Goal: Task Accomplishment & Management: Use online tool/utility

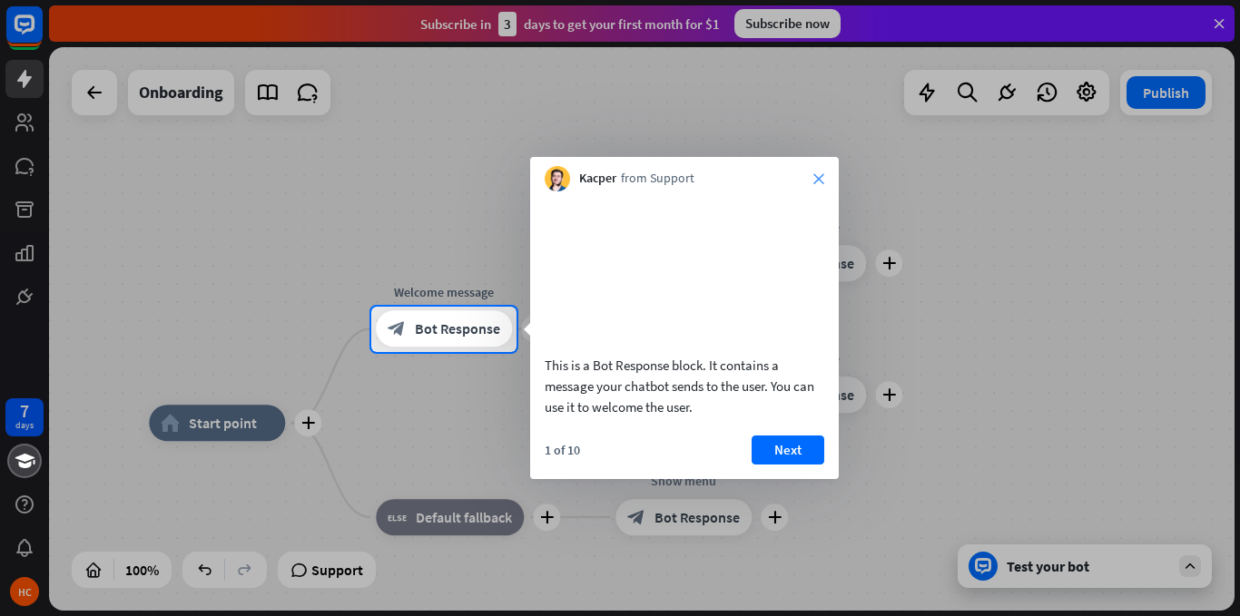
click at [820, 178] on icon "close" at bounding box center [818, 178] width 11 height 11
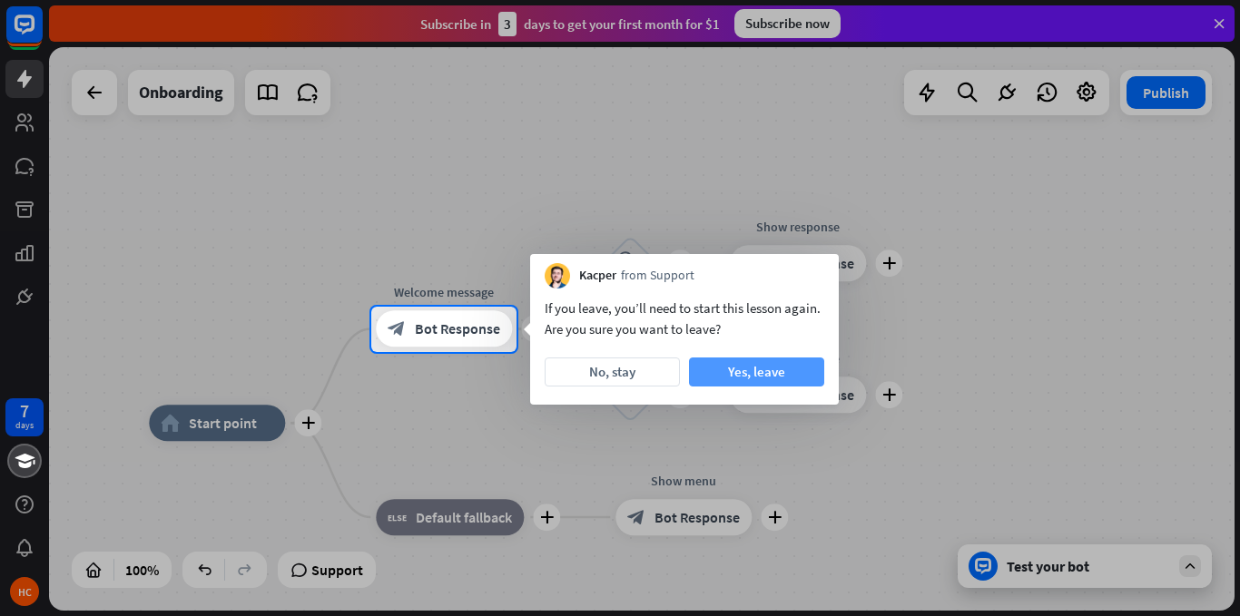
click at [749, 375] on button "Yes, leave" at bounding box center [756, 372] width 135 height 29
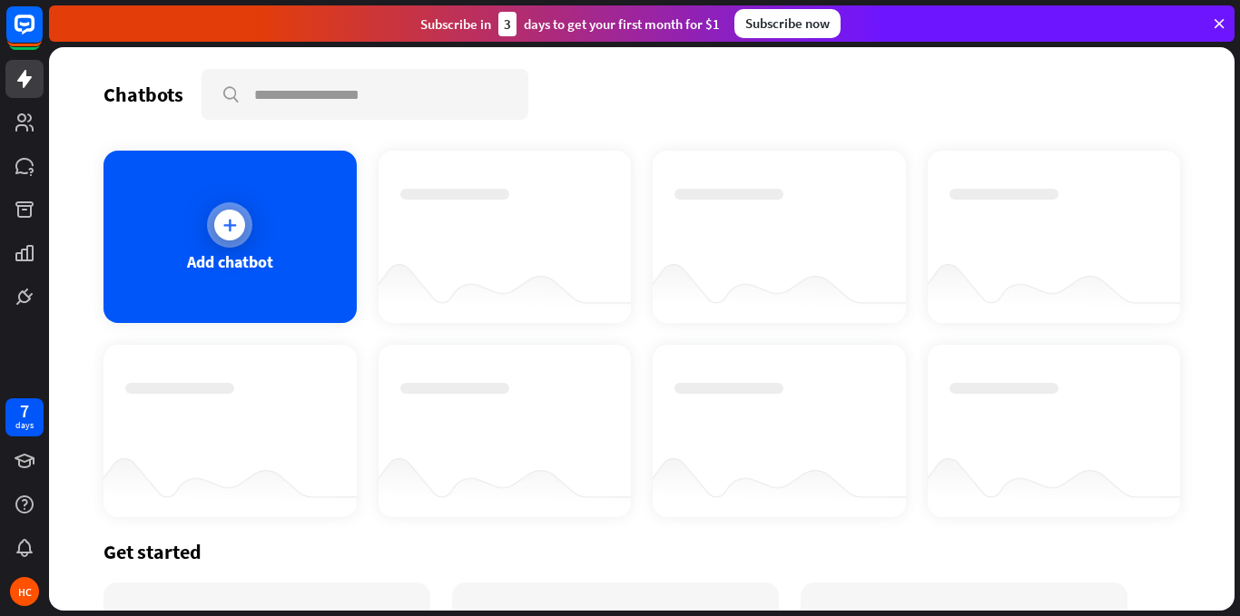
click at [218, 253] on div "Add chatbot" at bounding box center [230, 261] width 86 height 21
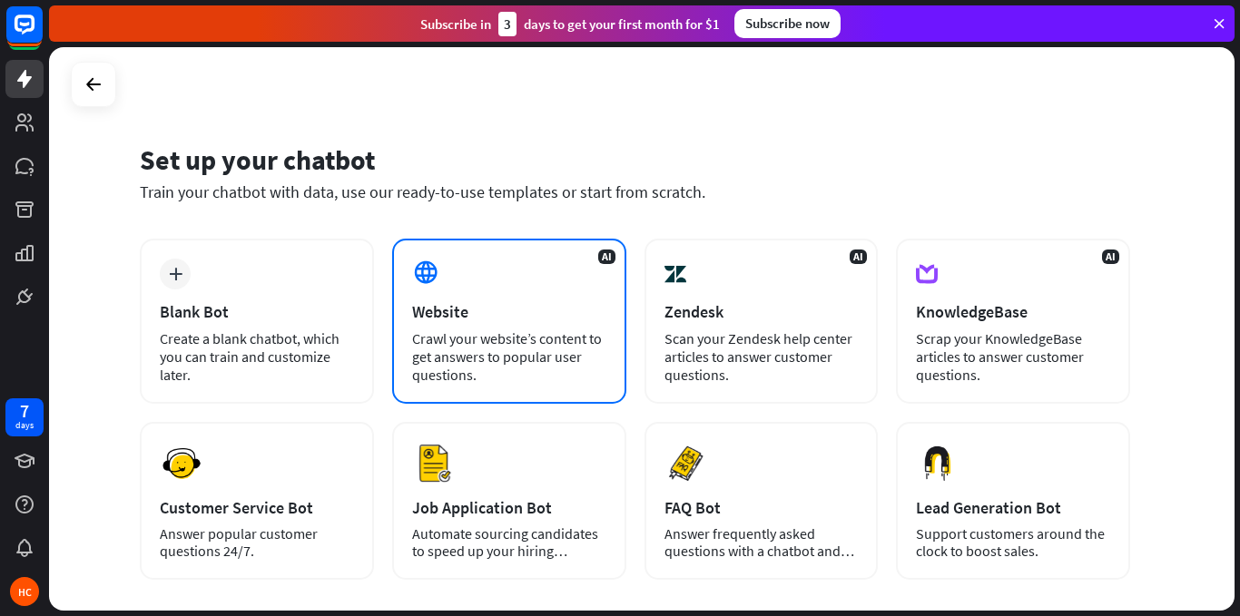
click at [474, 337] on div "Crawl your website’s content to get answers to popular user questions." at bounding box center [509, 357] width 194 height 54
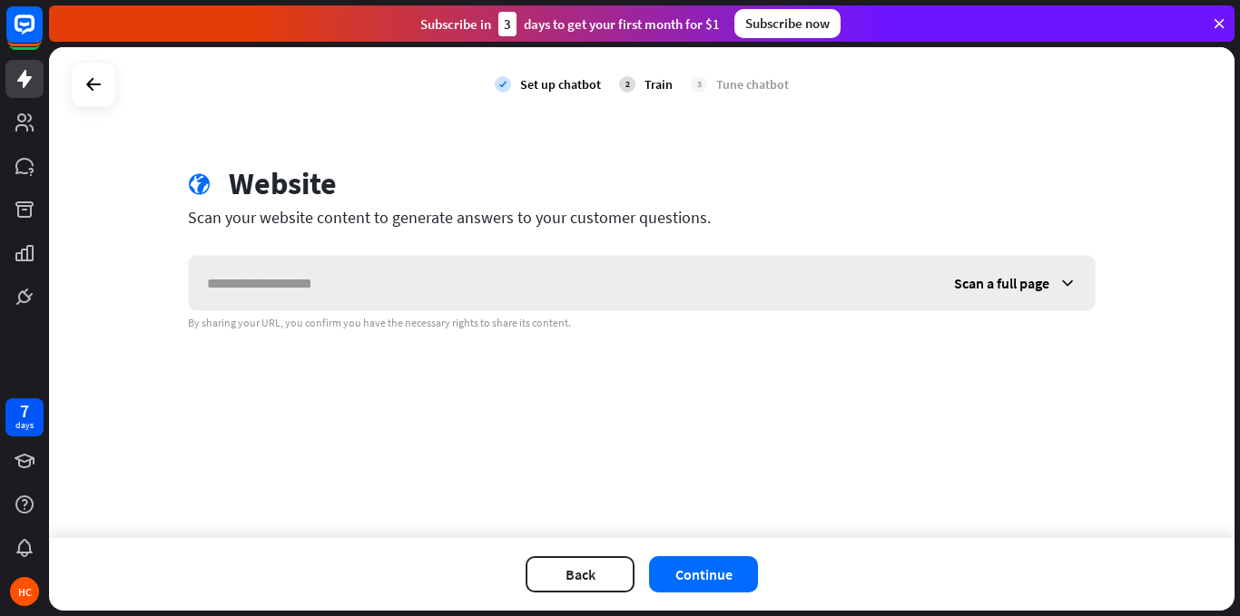
click at [340, 271] on input "text" at bounding box center [562, 283] width 747 height 54
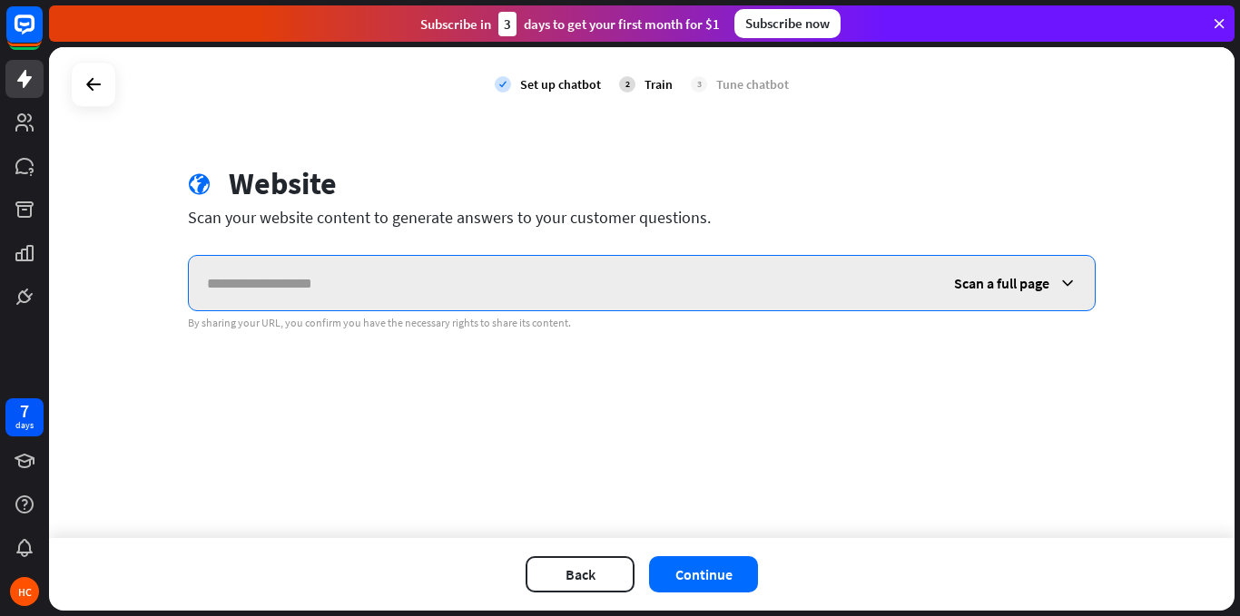
paste input "**********"
type input "**********"
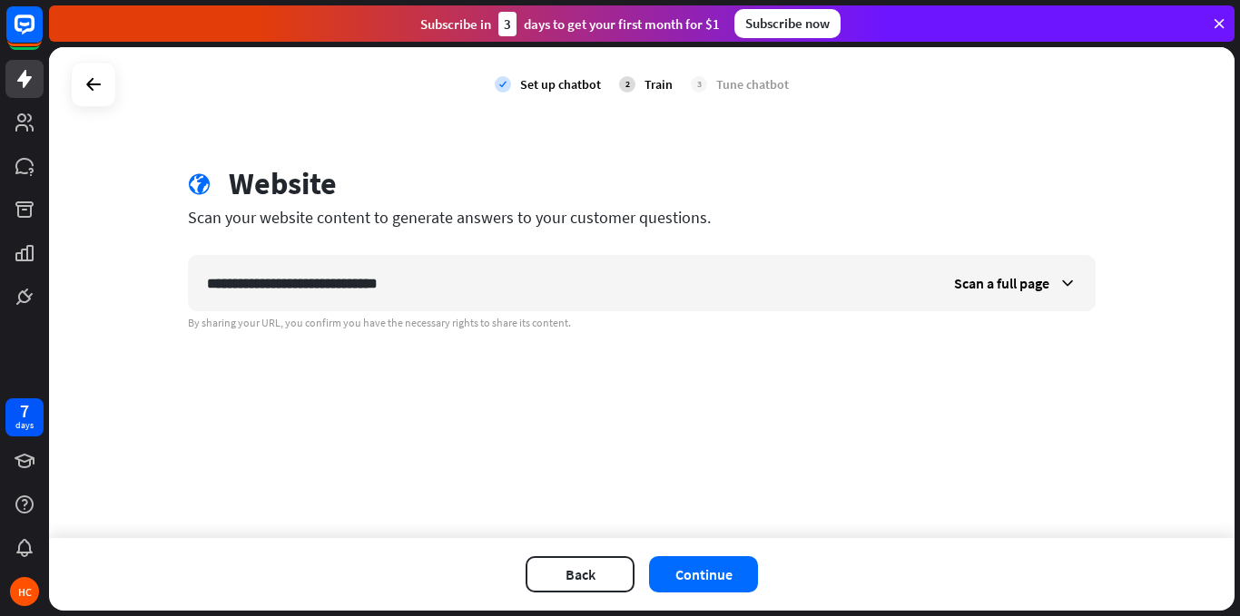
click at [1217, 17] on icon at bounding box center [1219, 23] width 16 height 16
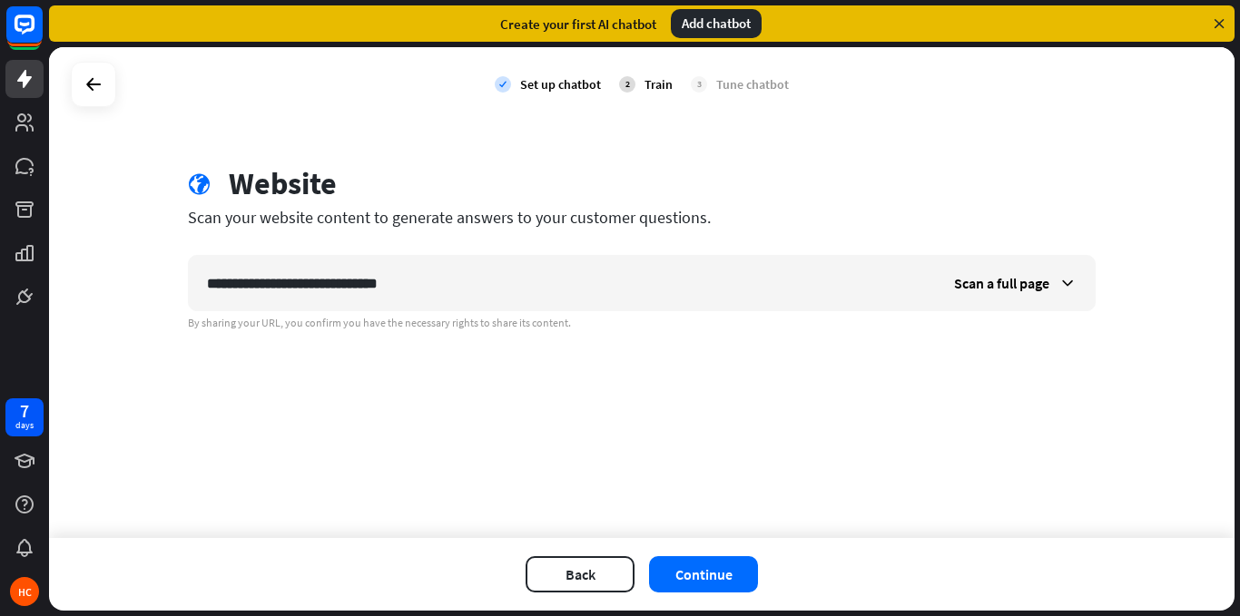
click at [736, 20] on div "Add chatbot" at bounding box center [716, 23] width 91 height 29
click at [704, 30] on div "Add chatbot" at bounding box center [716, 23] width 91 height 29
click at [703, 561] on button "Continue" at bounding box center [703, 575] width 109 height 36
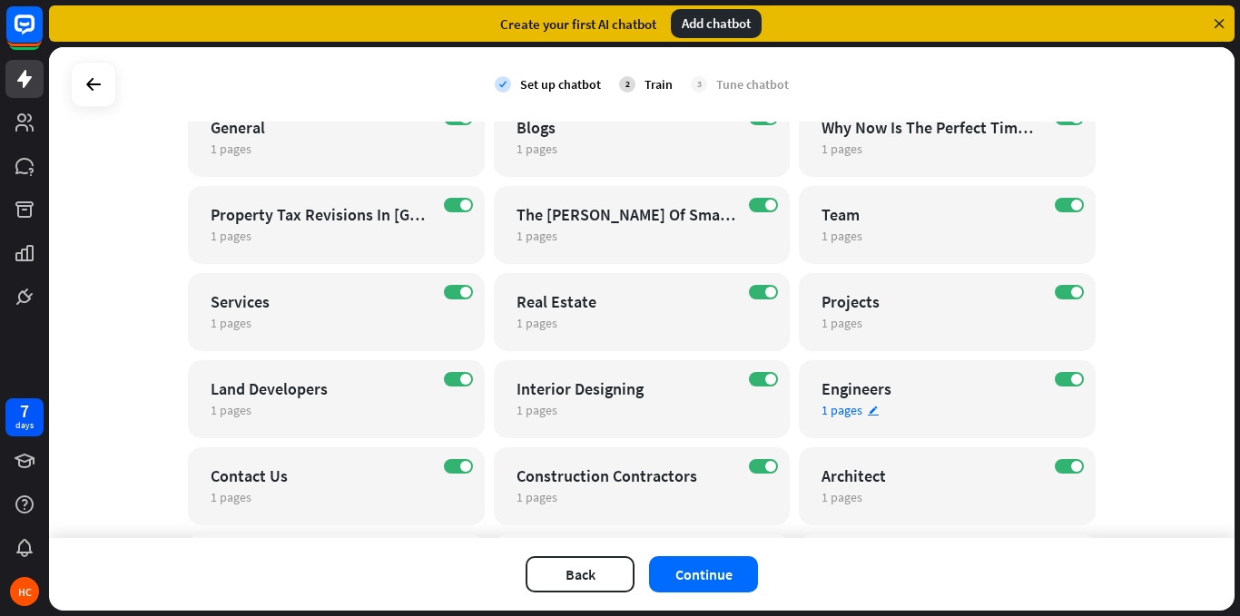
scroll to position [406, 0]
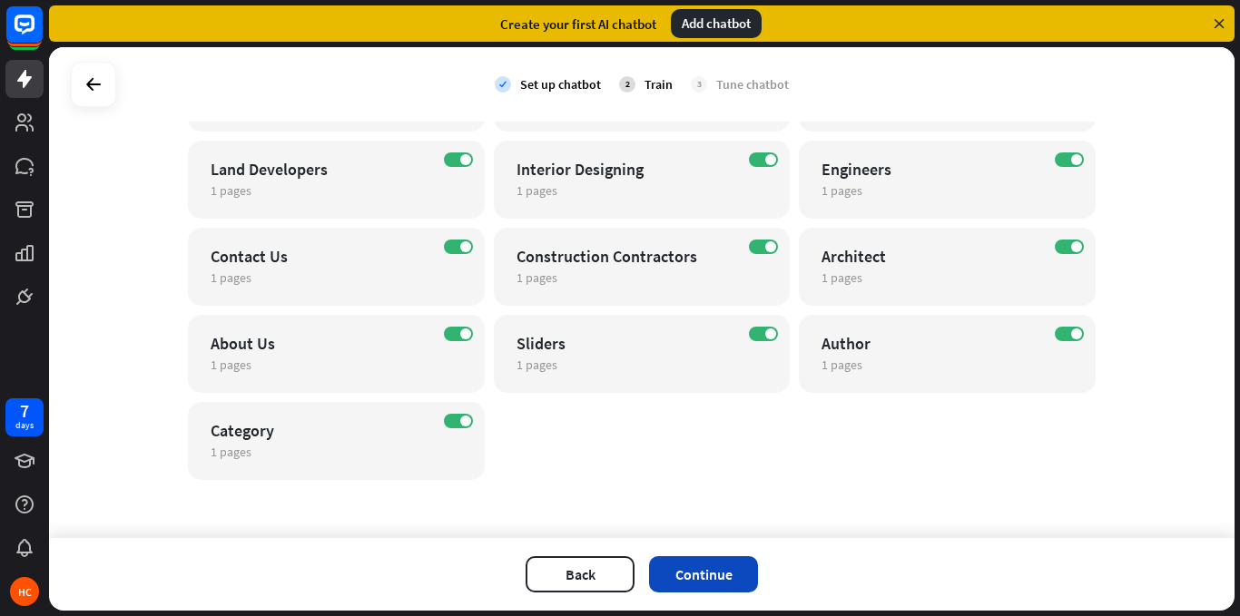
click at [694, 570] on button "Continue" at bounding box center [703, 575] width 109 height 36
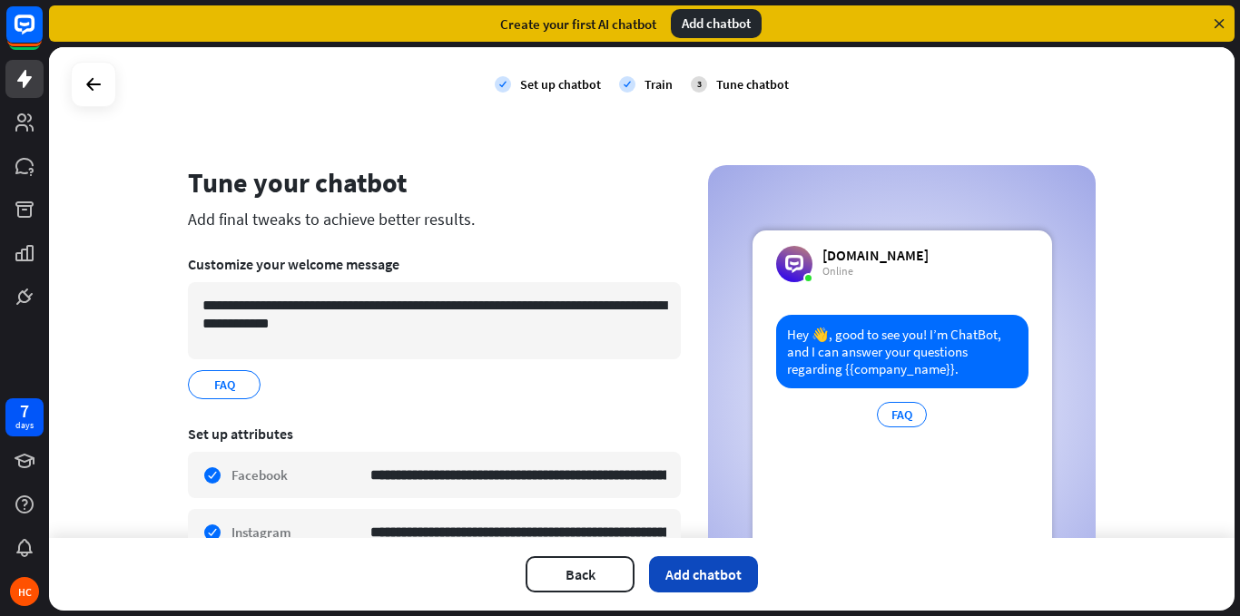
click at [705, 579] on button "Add chatbot" at bounding box center [703, 575] width 109 height 36
